Goal: Information Seeking & Learning: Learn about a topic

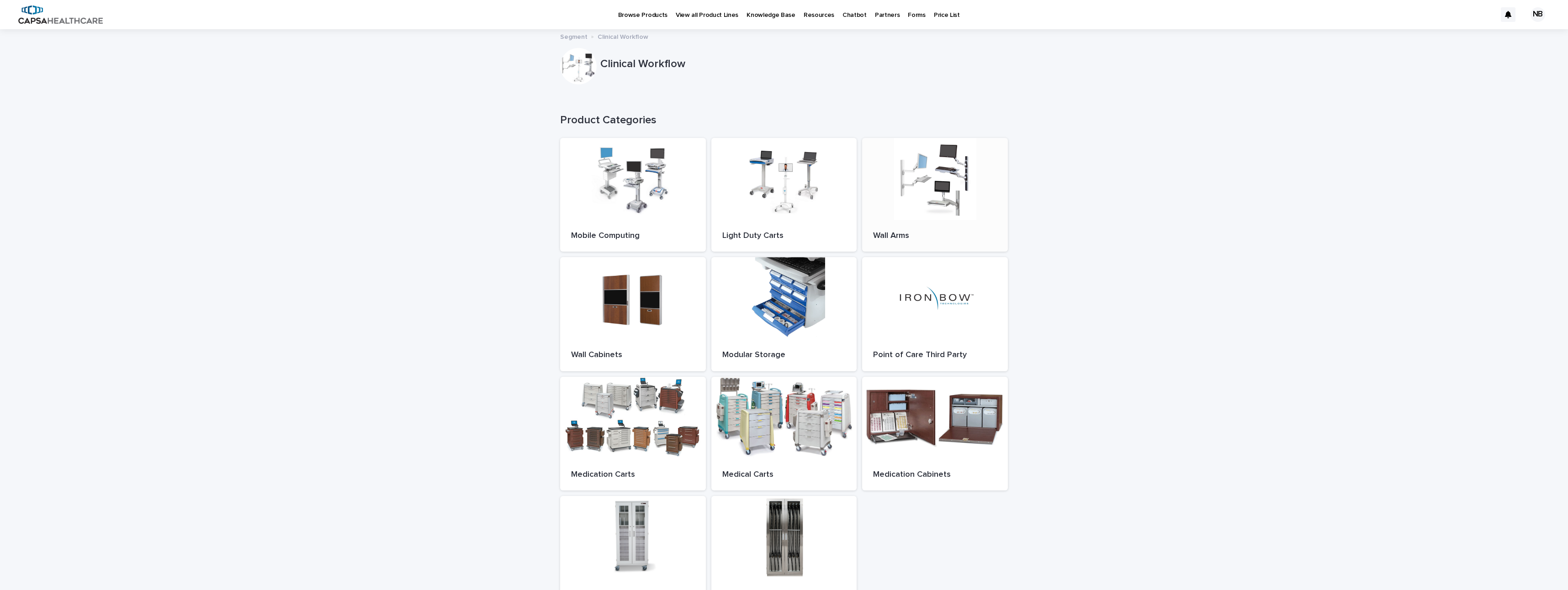
click at [927, 196] on div at bounding box center [935, 179] width 146 height 82
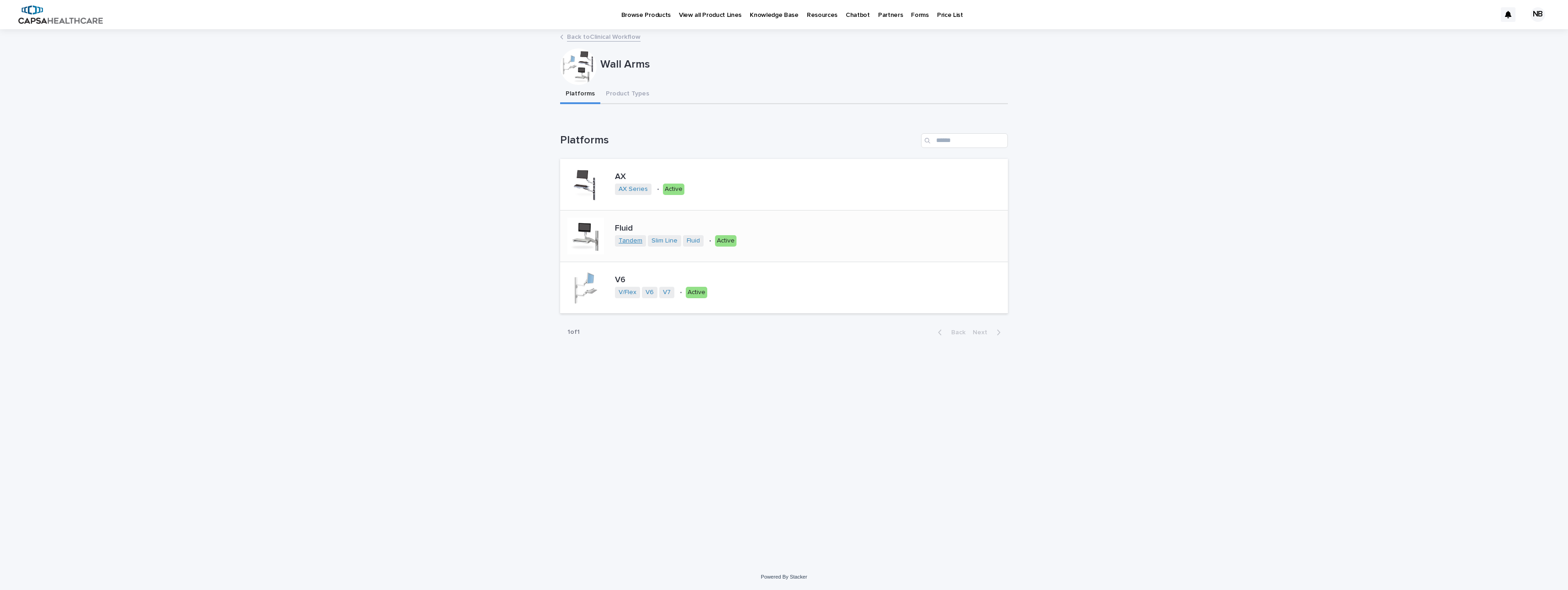
click at [636, 242] on link "Tandem" at bounding box center [631, 241] width 24 height 8
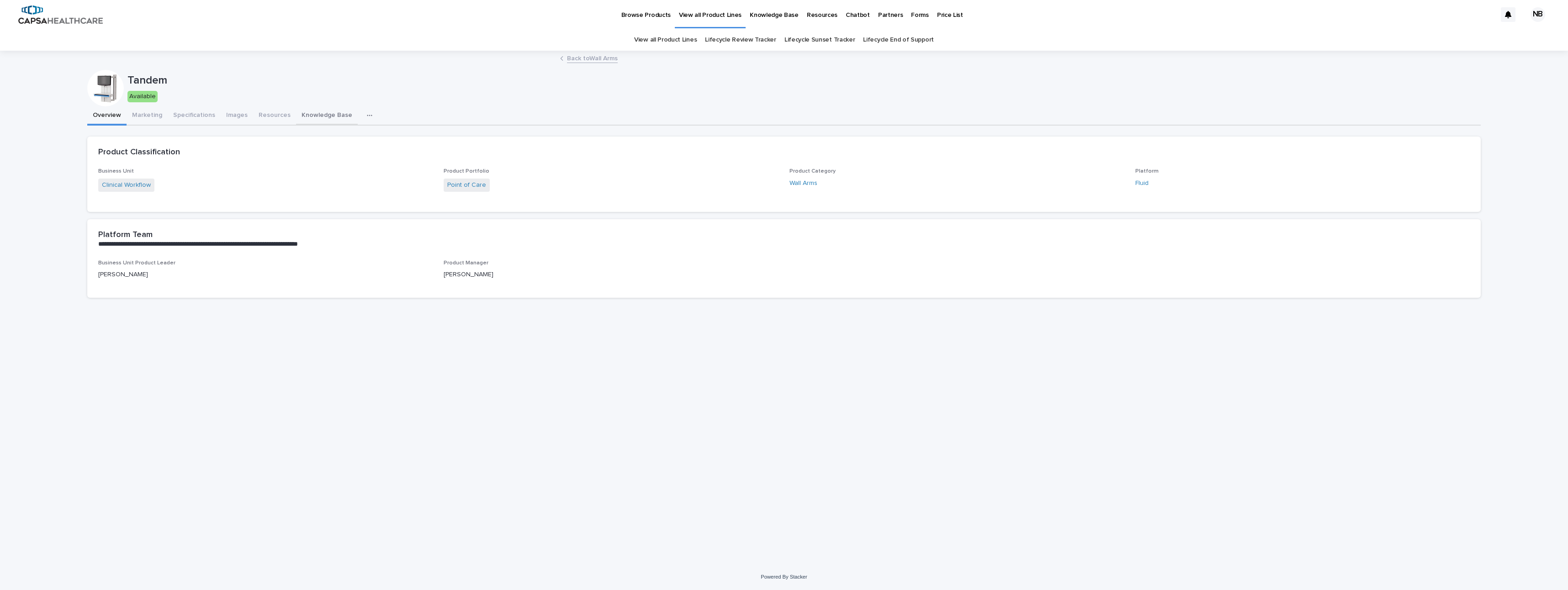
click at [328, 115] on button "Knowledge Base" at bounding box center [327, 116] width 61 height 19
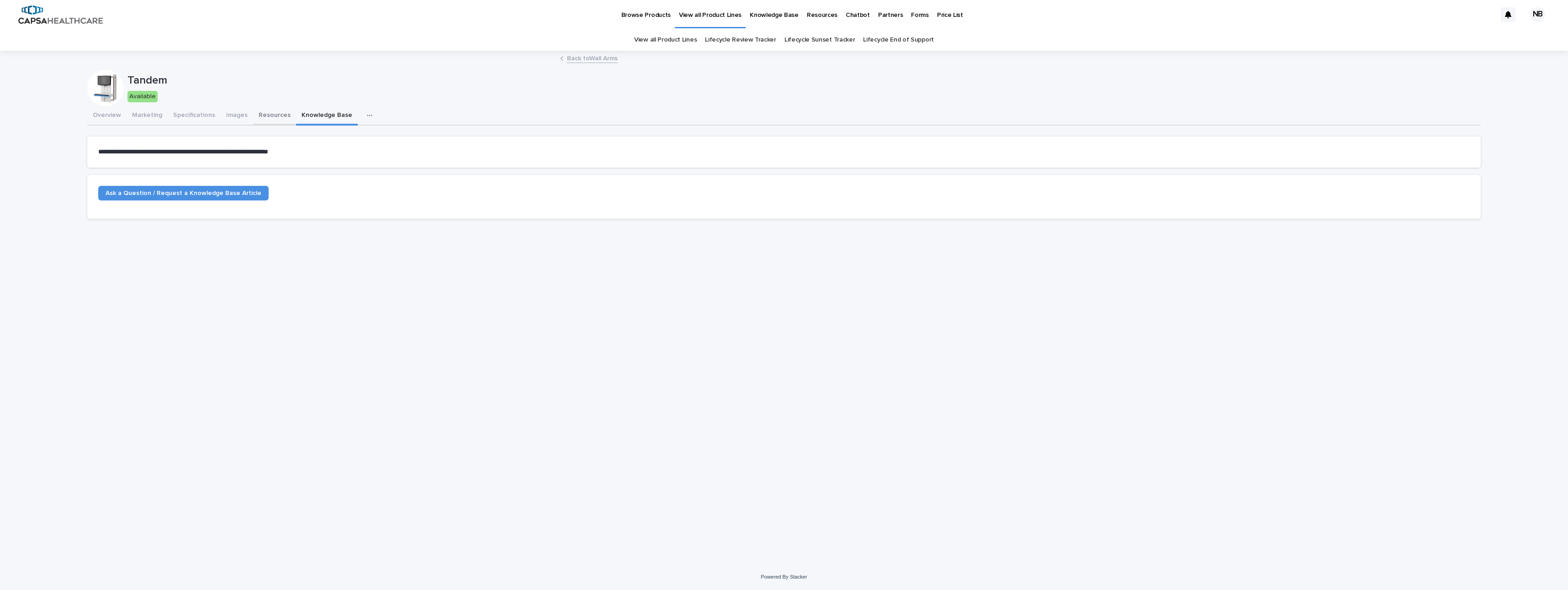
click at [266, 114] on button "Resources" at bounding box center [274, 116] width 43 height 19
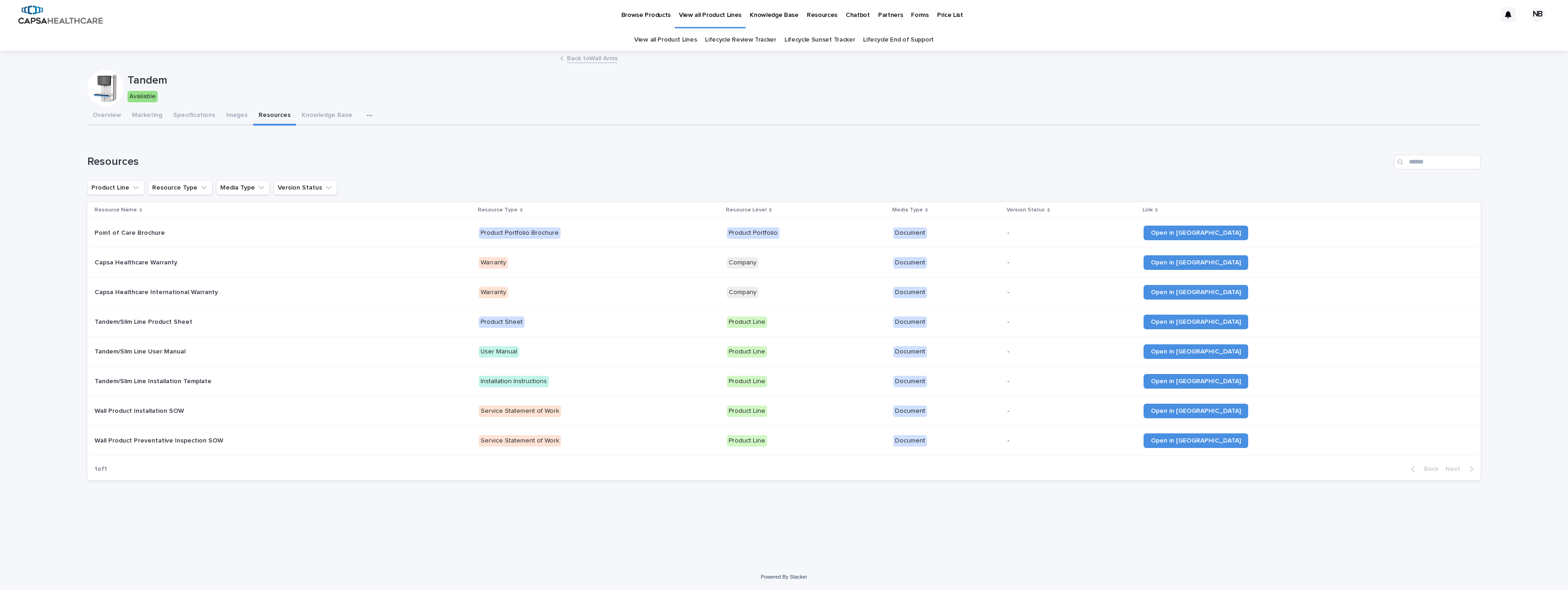
click at [176, 322] on p "Tandem/Slim Line Product Sheet" at bounding box center [144, 321] width 100 height 10
click at [1241, 324] on span "Open in [GEOGRAPHIC_DATA]" at bounding box center [1196, 322] width 90 height 7
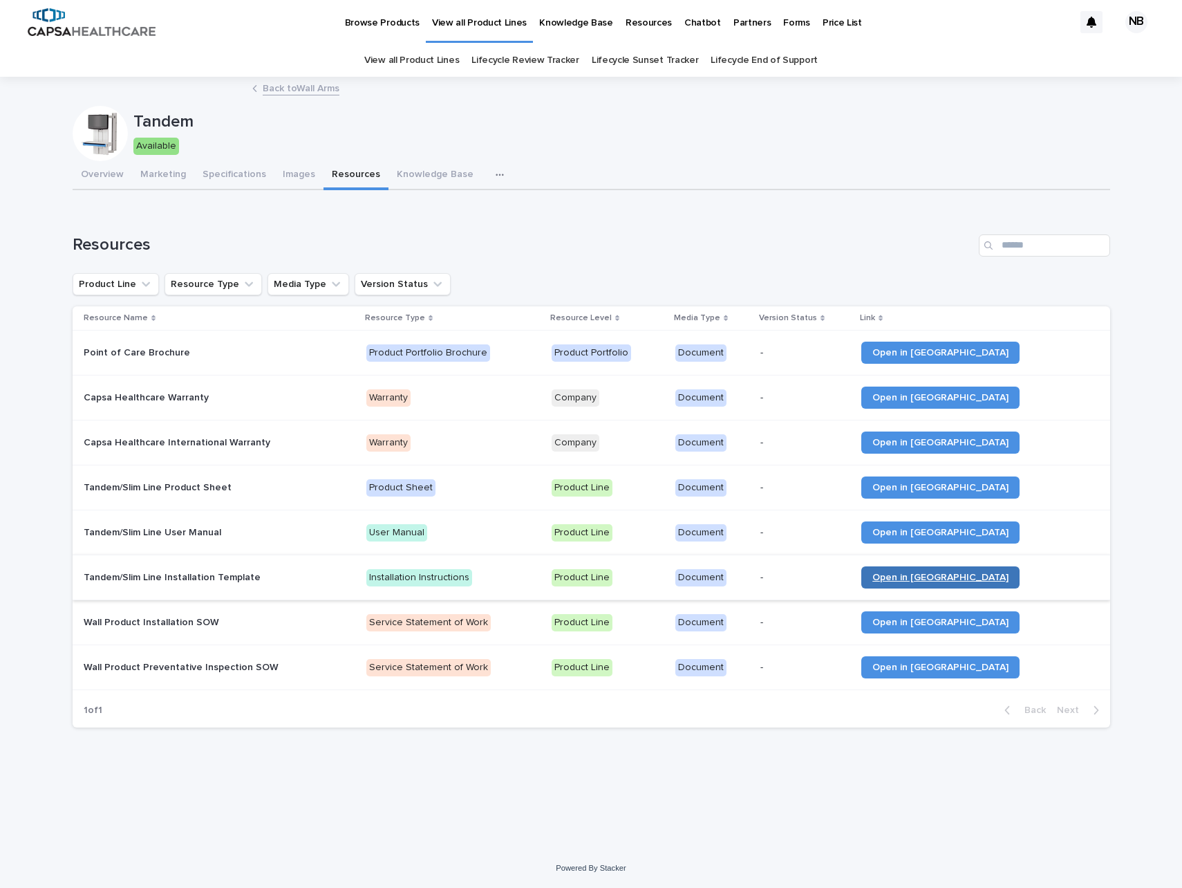
click at [997, 576] on span "Open in [GEOGRAPHIC_DATA]" at bounding box center [940, 577] width 136 height 10
click at [974, 527] on link "Open in [GEOGRAPHIC_DATA]" at bounding box center [940, 532] width 158 height 22
click at [965, 487] on span "Open in [GEOGRAPHIC_DATA]" at bounding box center [940, 487] width 136 height 10
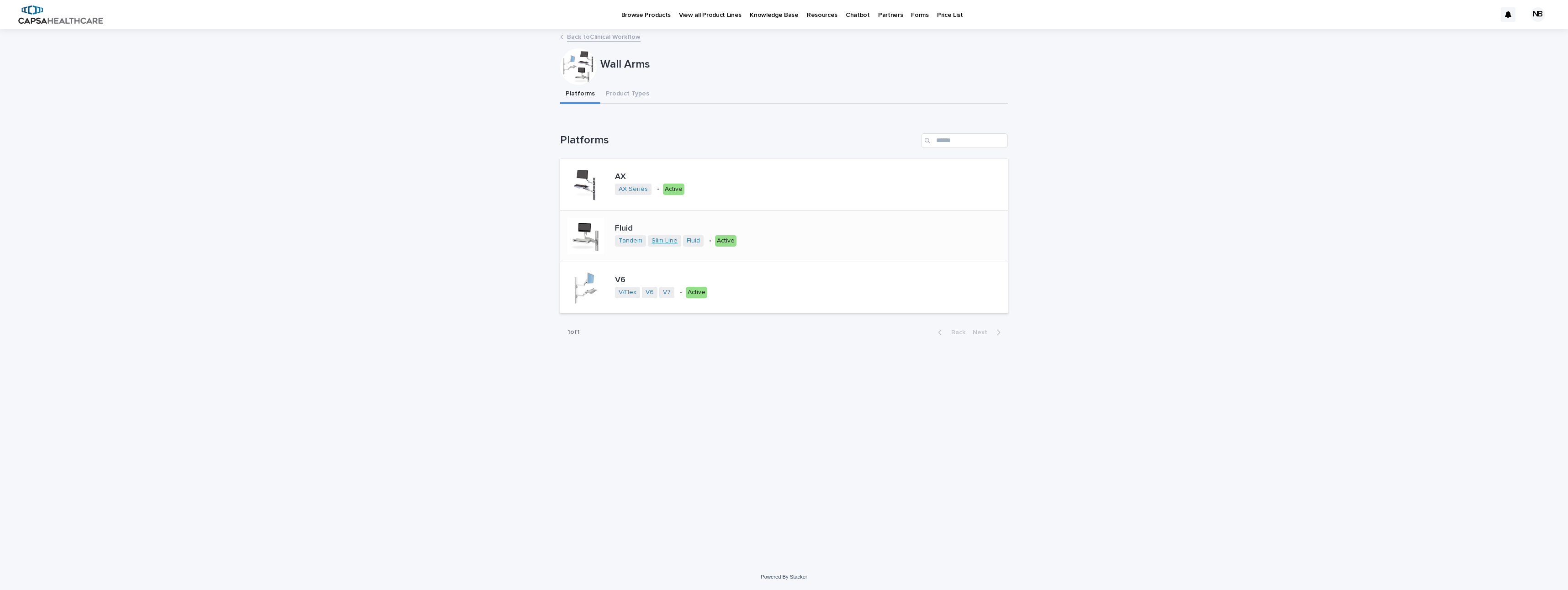
click at [669, 240] on link "Slim Line" at bounding box center [664, 241] width 26 height 8
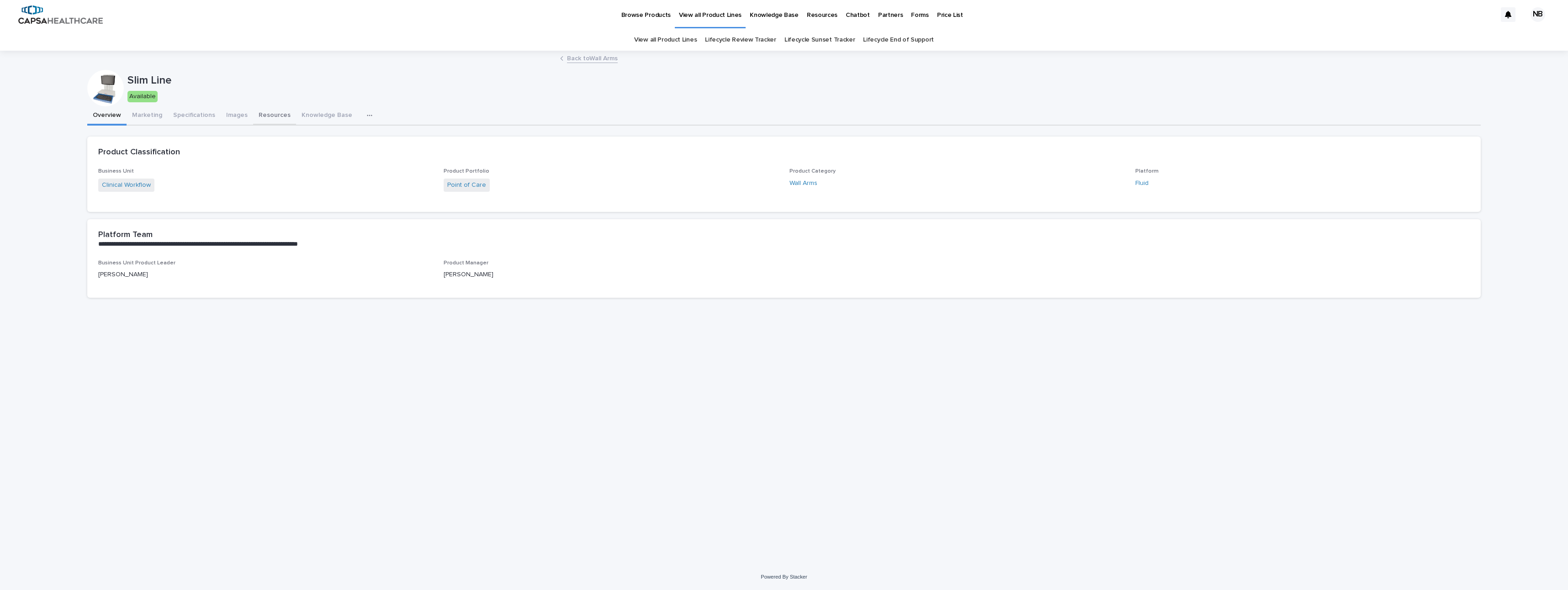
click at [283, 109] on button "Resources" at bounding box center [274, 116] width 43 height 19
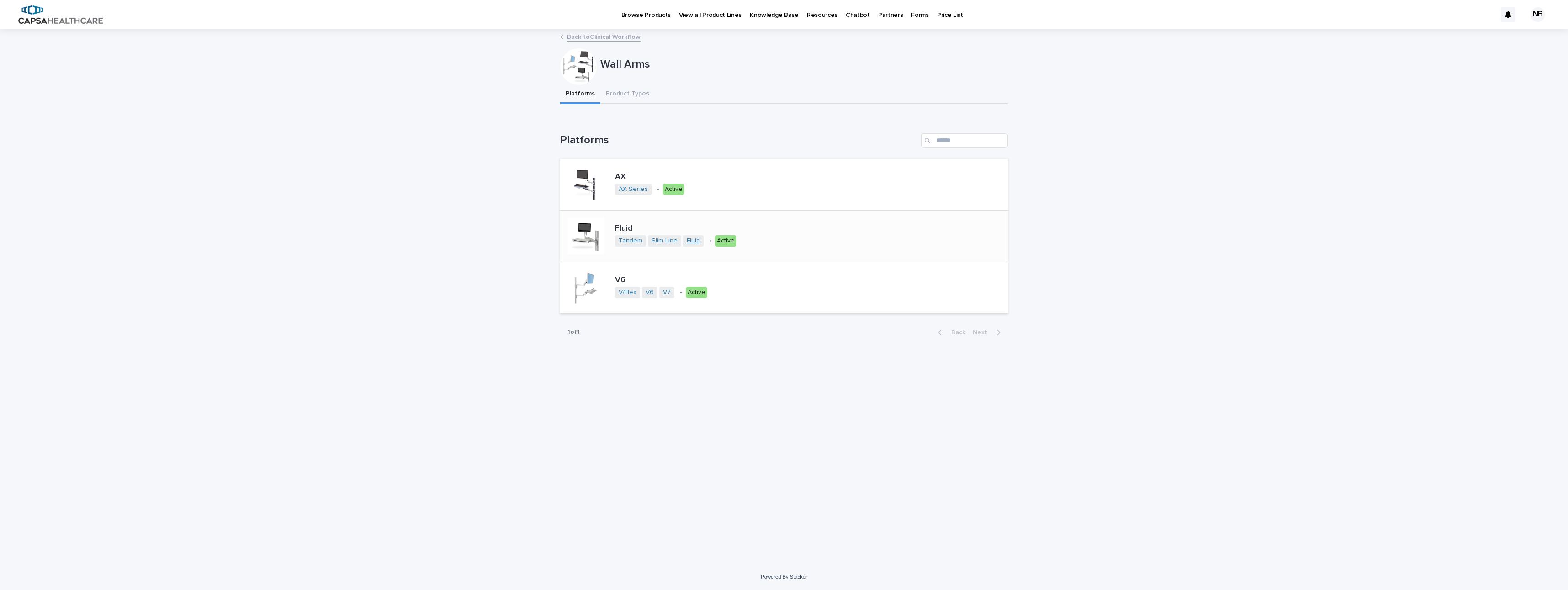
click at [696, 240] on link "Fluid" at bounding box center [693, 241] width 13 height 8
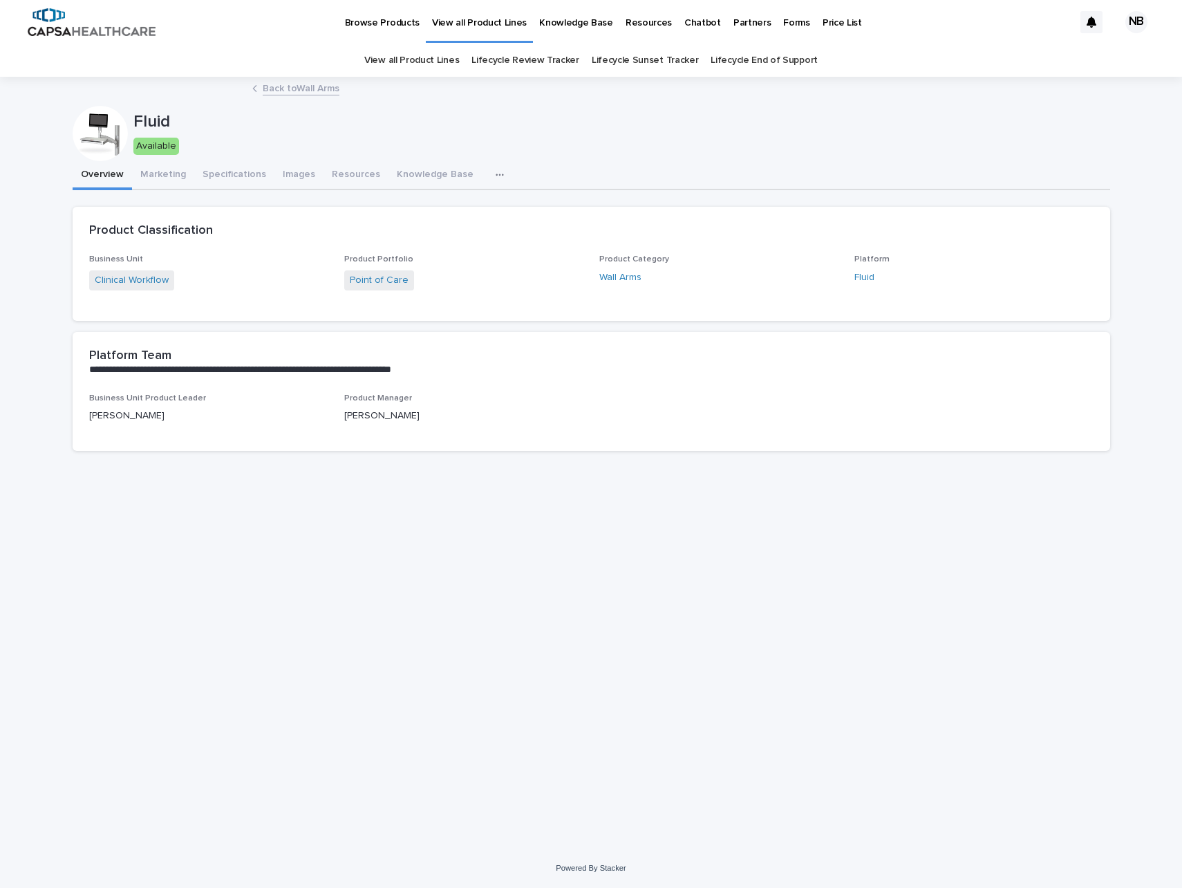
click at [690, 608] on div "**********" at bounding box center [591, 445] width 1051 height 735
click at [406, 174] on button "Knowledge Base" at bounding box center [434, 175] width 93 height 29
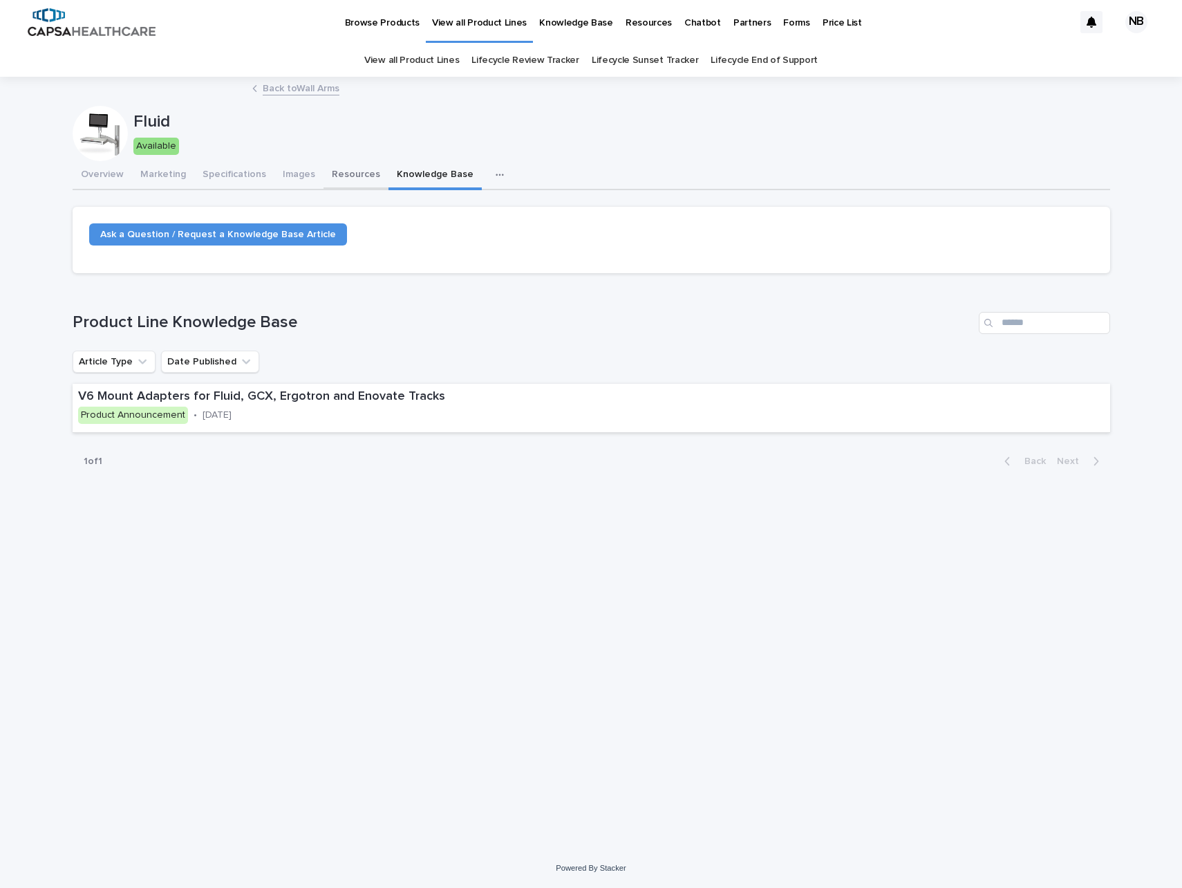
click at [357, 169] on button "Resources" at bounding box center [356, 175] width 65 height 29
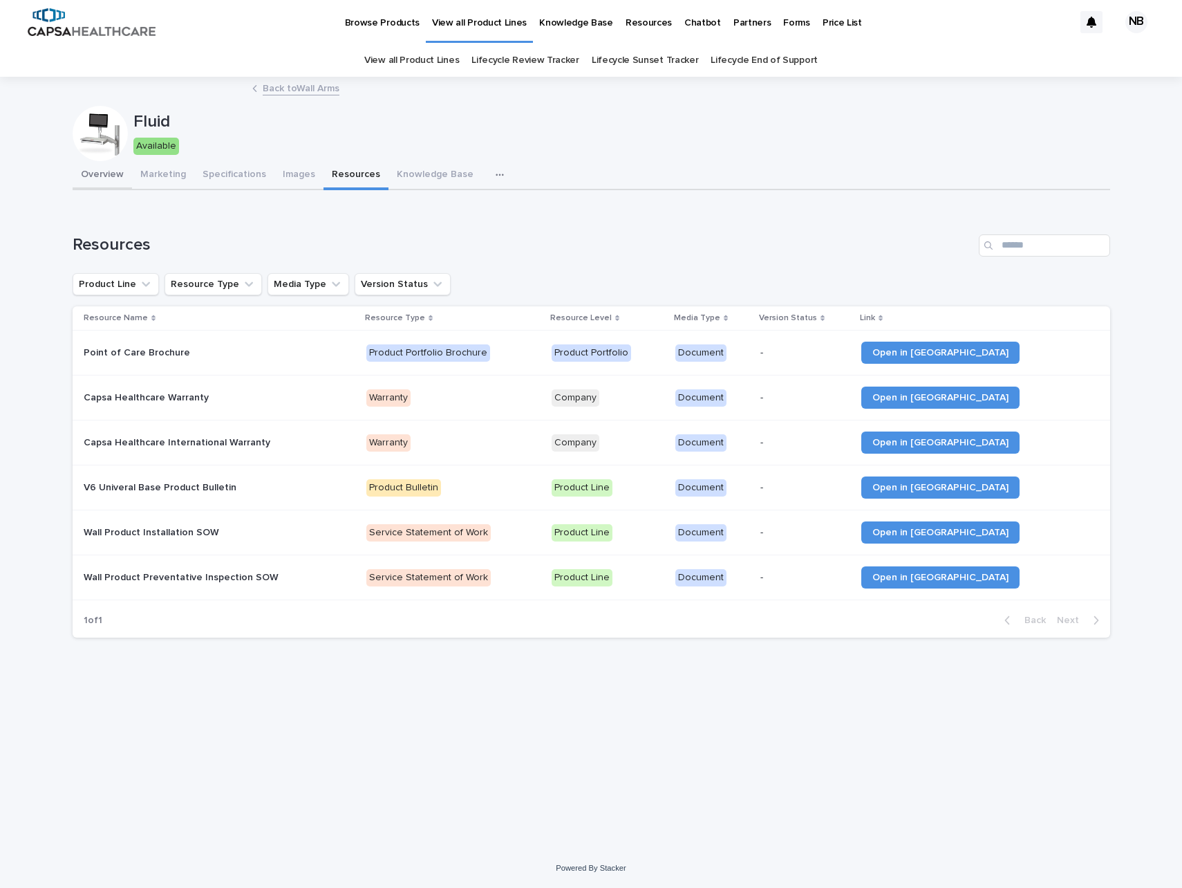
click at [94, 176] on button "Overview" at bounding box center [102, 175] width 59 height 29
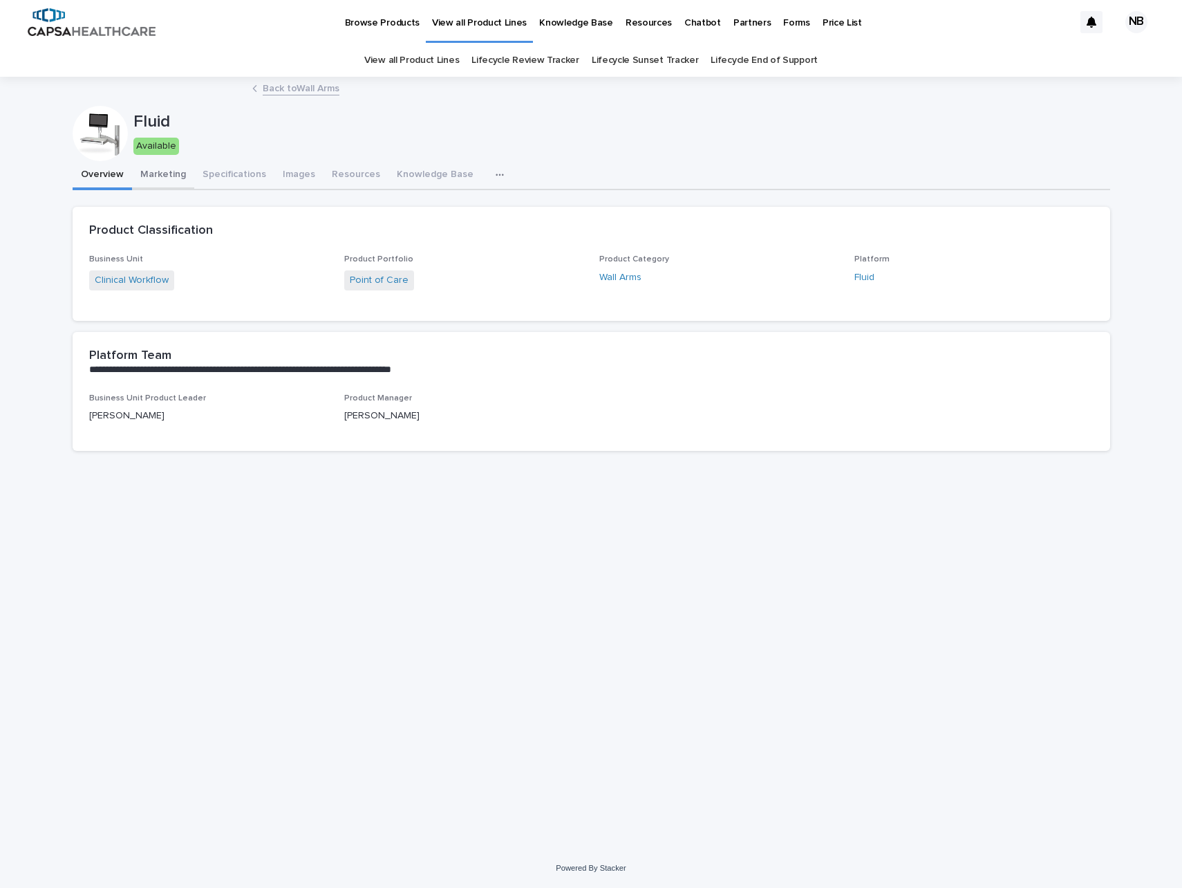
click at [165, 173] on button "Marketing" at bounding box center [163, 175] width 62 height 29
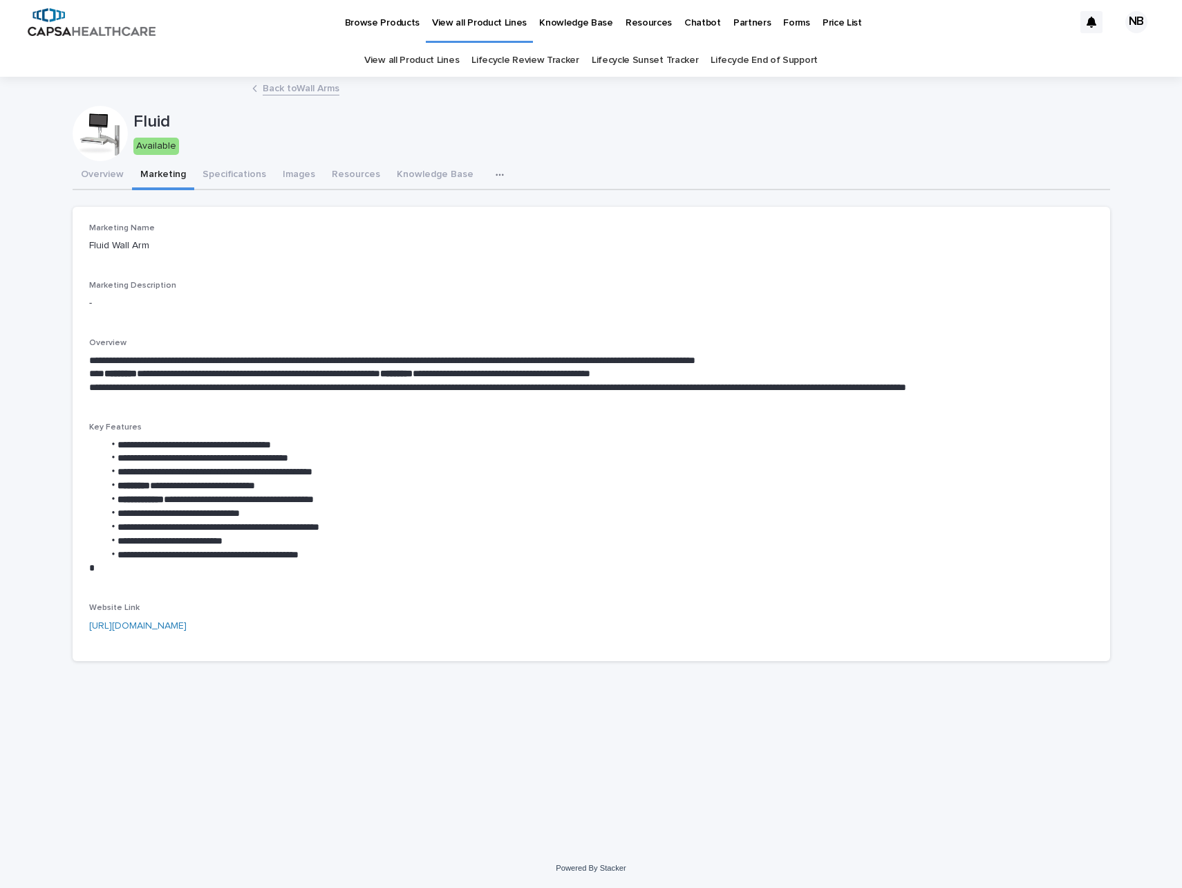
click at [247, 617] on div "Website Link [URL][DOMAIN_NAME]" at bounding box center [591, 623] width 1004 height 41
click at [187, 627] on link "[URL][DOMAIN_NAME]" at bounding box center [137, 626] width 97 height 10
